Goal: Check status

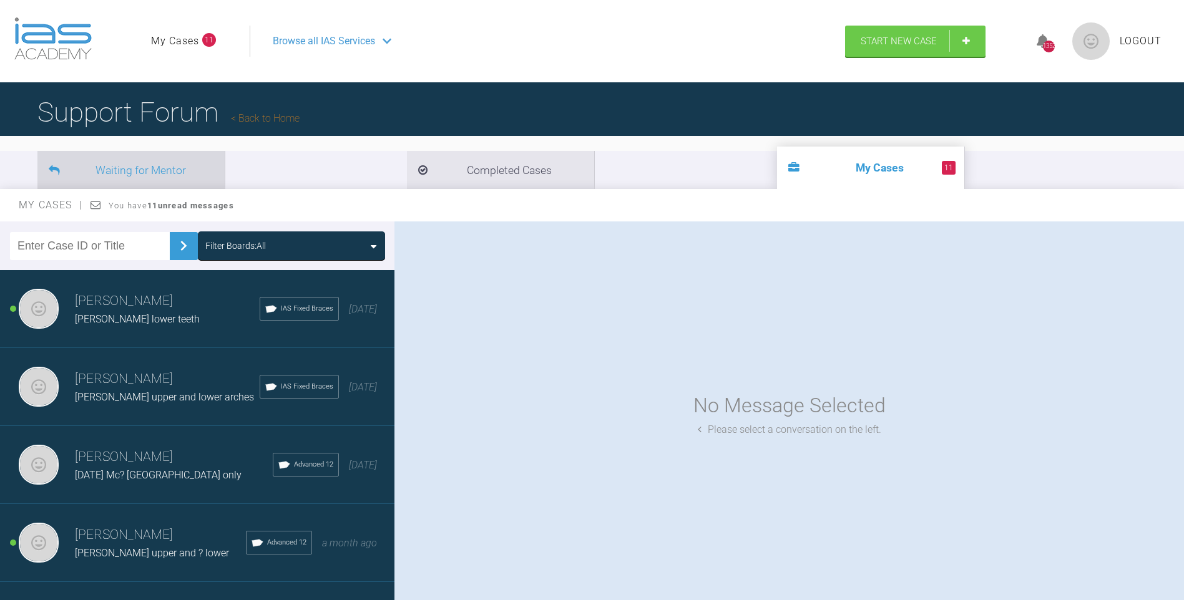
click at [139, 172] on li "Waiting for Mentor" at bounding box center [130, 170] width 187 height 38
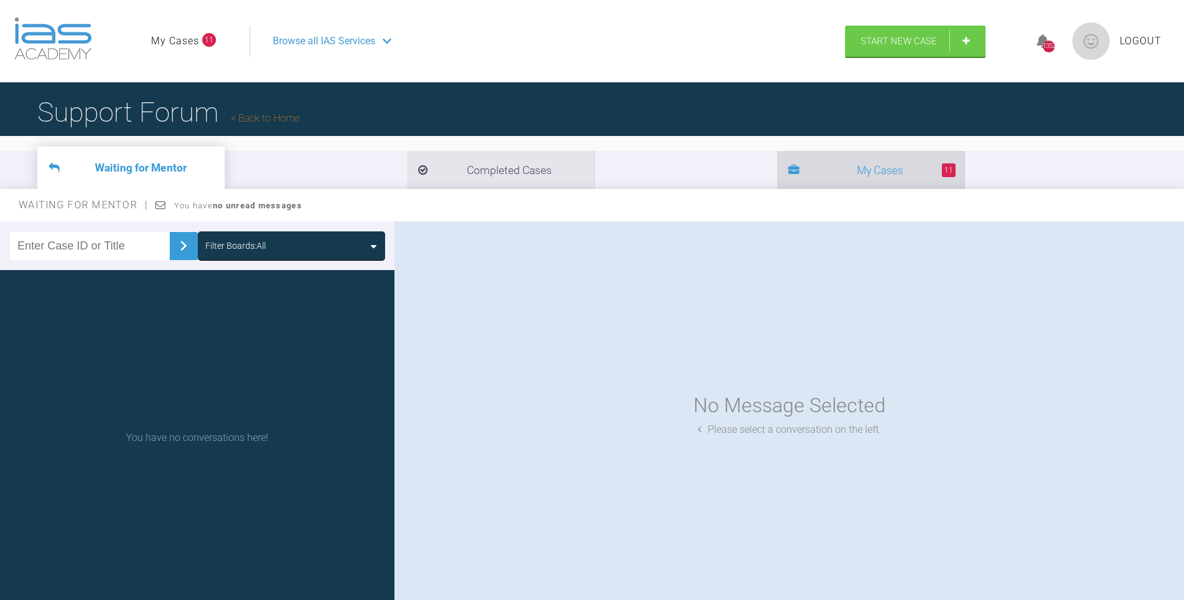
click at [777, 175] on li "11 My Cases" at bounding box center [870, 170] width 187 height 38
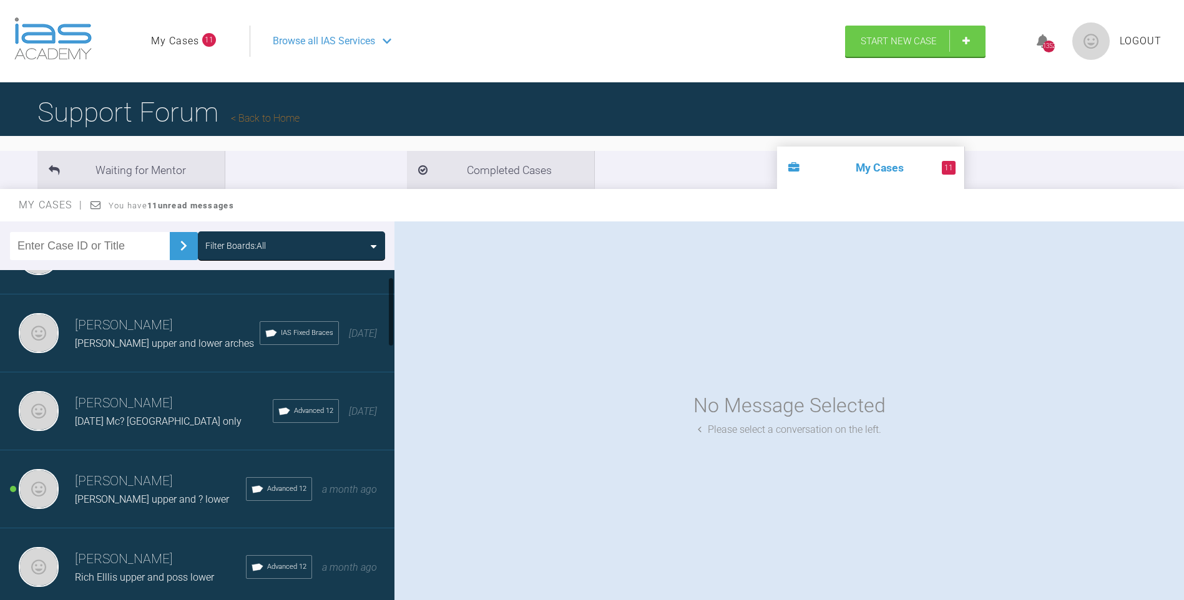
scroll to position [60, 0]
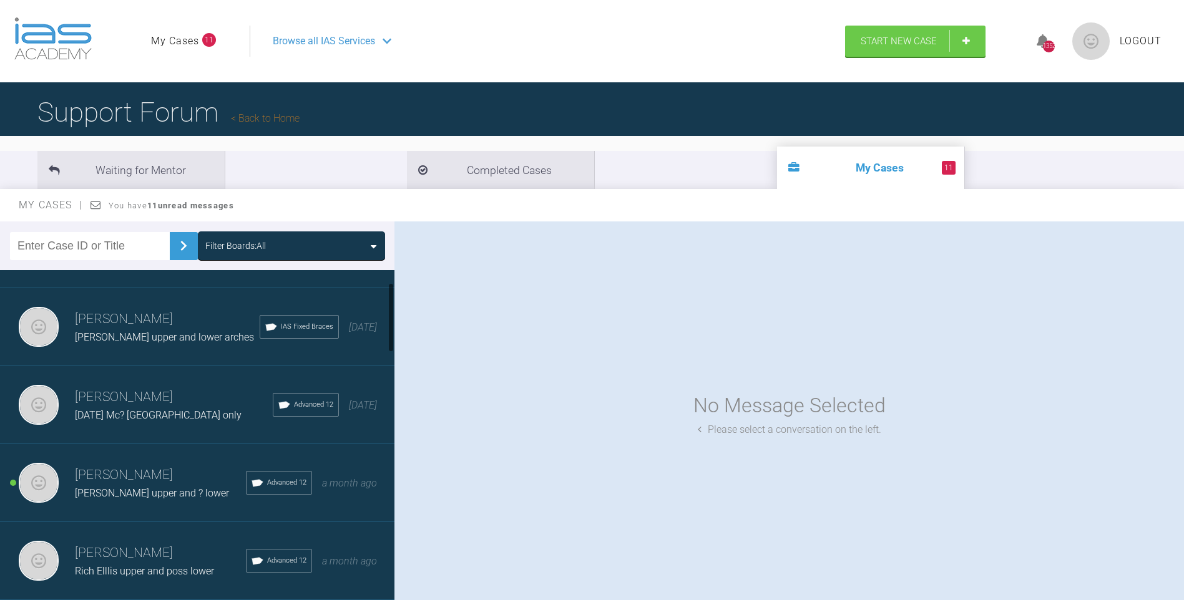
drag, startPoint x: 389, startPoint y: 312, endPoint x: 385, endPoint y: 323, distance: 11.8
click at [385, 323] on div "[PERSON_NAME] [PERSON_NAME] lower teeth IAS Fixed Braces [DATE] [PERSON_NAME] […" at bounding box center [197, 438] width 394 height 336
click at [178, 565] on div "Rich Elllis upper and poss lower" at bounding box center [160, 572] width 171 height 16
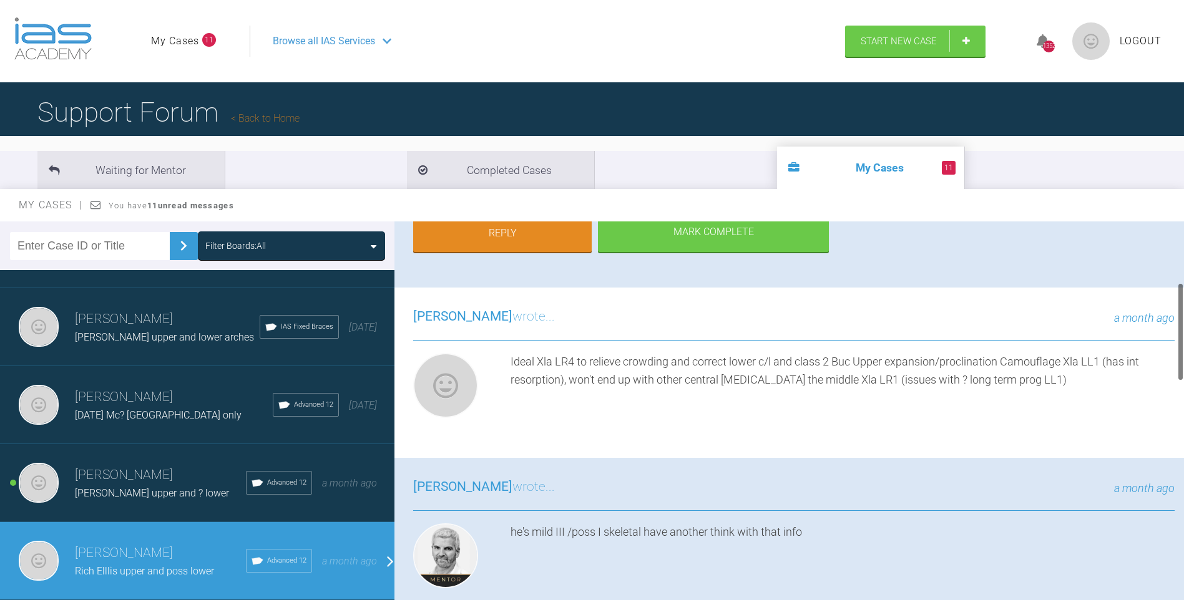
scroll to position [242, 0]
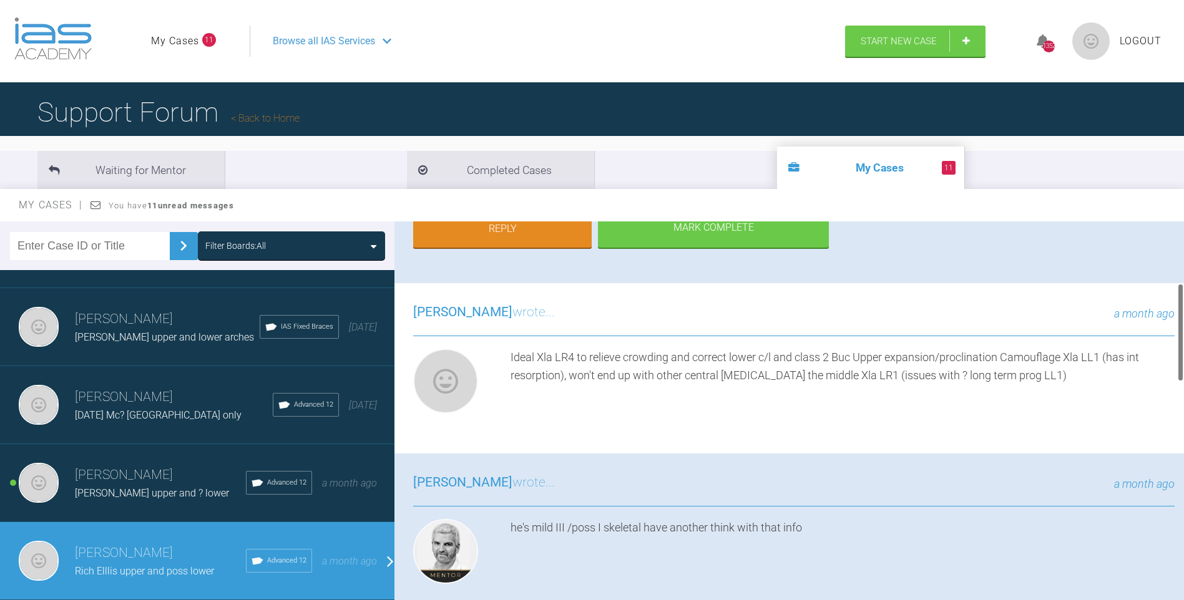
drag, startPoint x: 1180, startPoint y: 258, endPoint x: 1179, endPoint y: 318, distance: 60.6
click at [1179, 318] on div at bounding box center [1180, 332] width 4 height 99
